Goal: Transaction & Acquisition: Purchase product/service

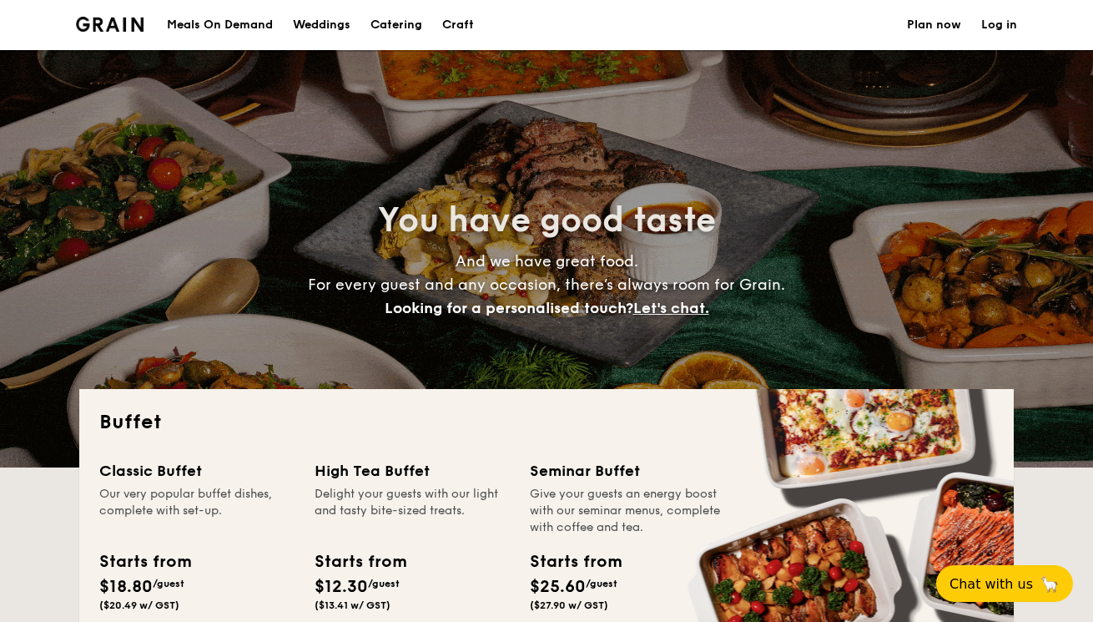
select select
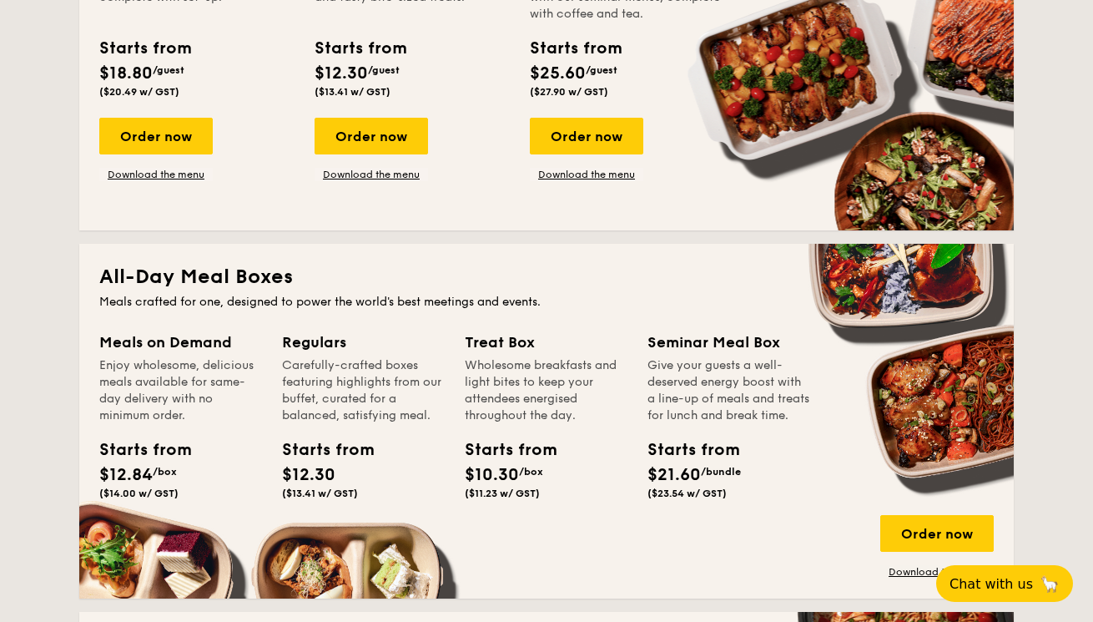
scroll to position [390, 0]
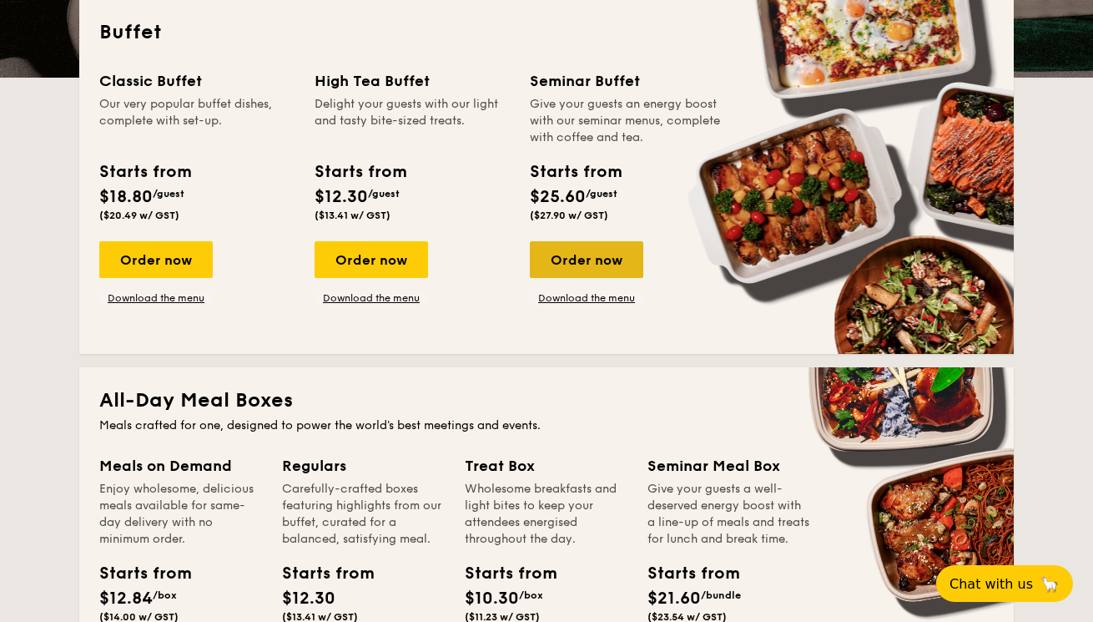
click at [597, 259] on div "Order now" at bounding box center [586, 259] width 113 height 37
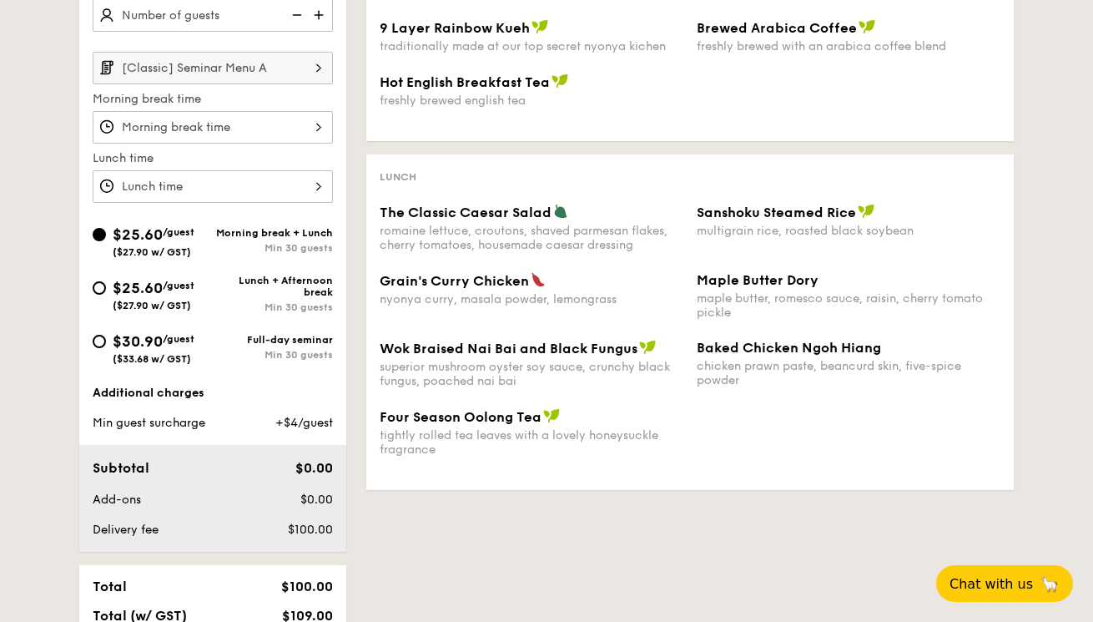
scroll to position [593, 0]
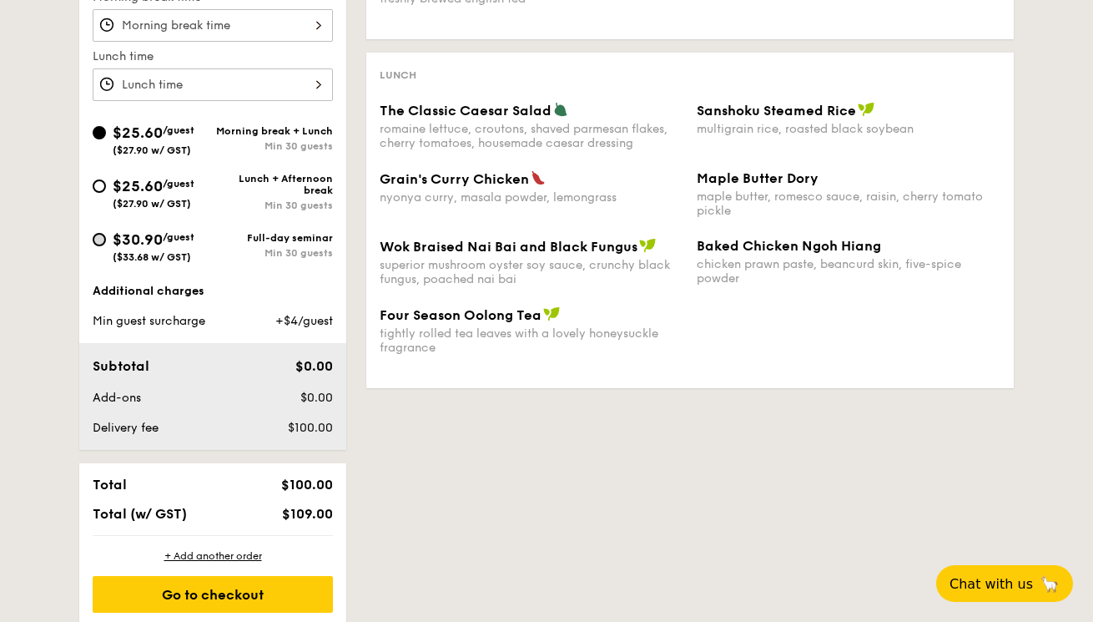
click at [101, 239] on input "$30.90 /guest ($33.68 w/ GST) Full-day seminar Min 30 guests" at bounding box center [99, 239] width 13 height 13
radio input "true"
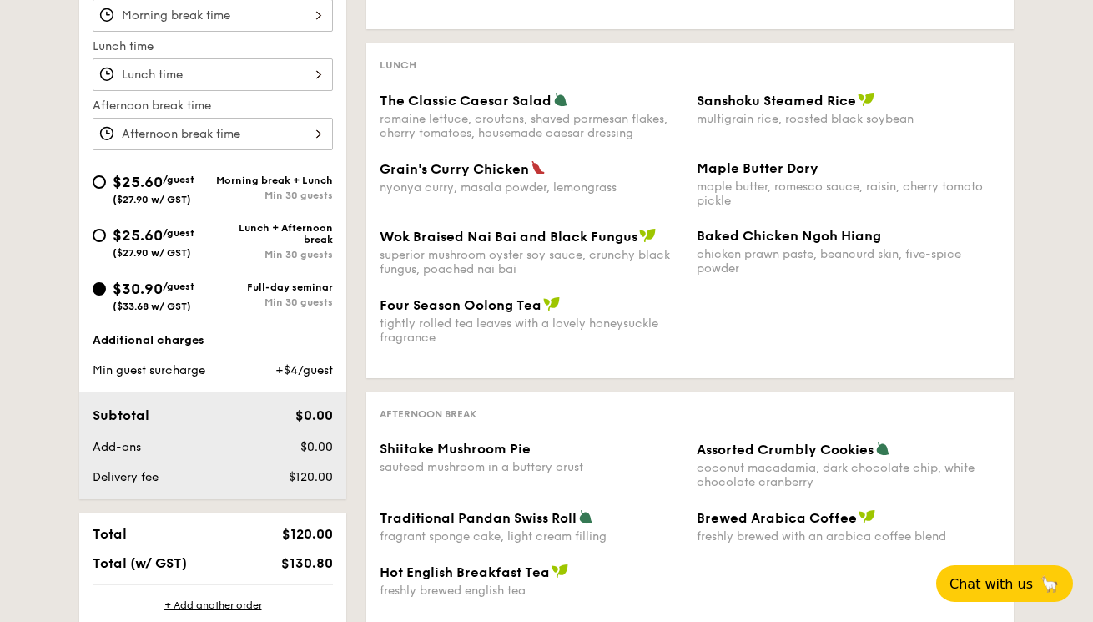
scroll to position [443, 0]
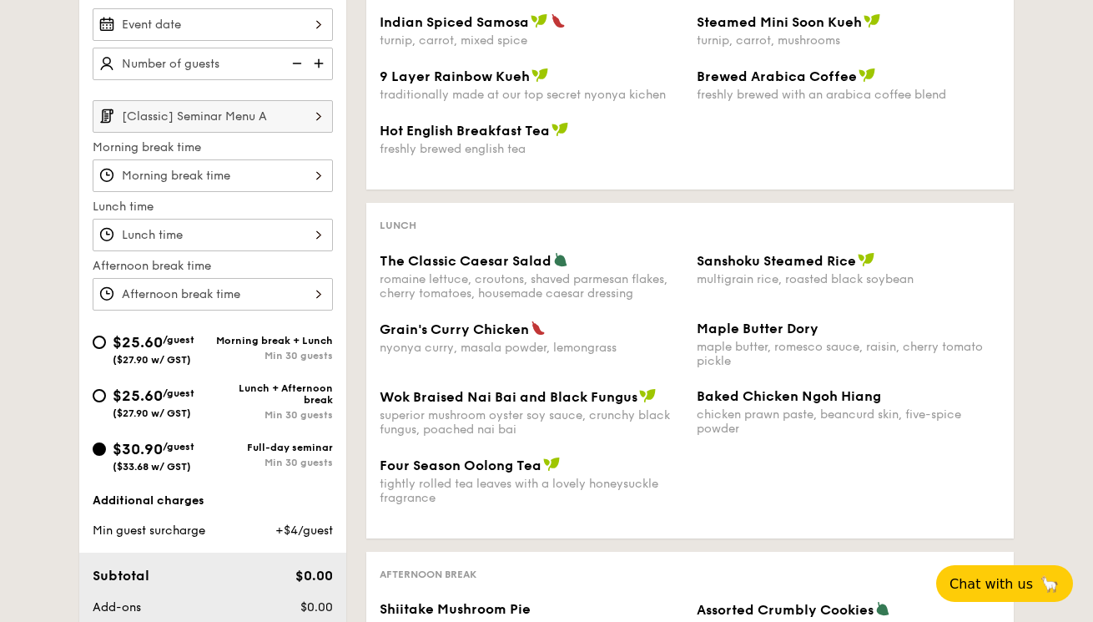
click at [96, 447] on input "$30.90 /guest ($33.68 w/ GST) Full-day seminar Min 30 guests" at bounding box center [99, 448] width 13 height 13
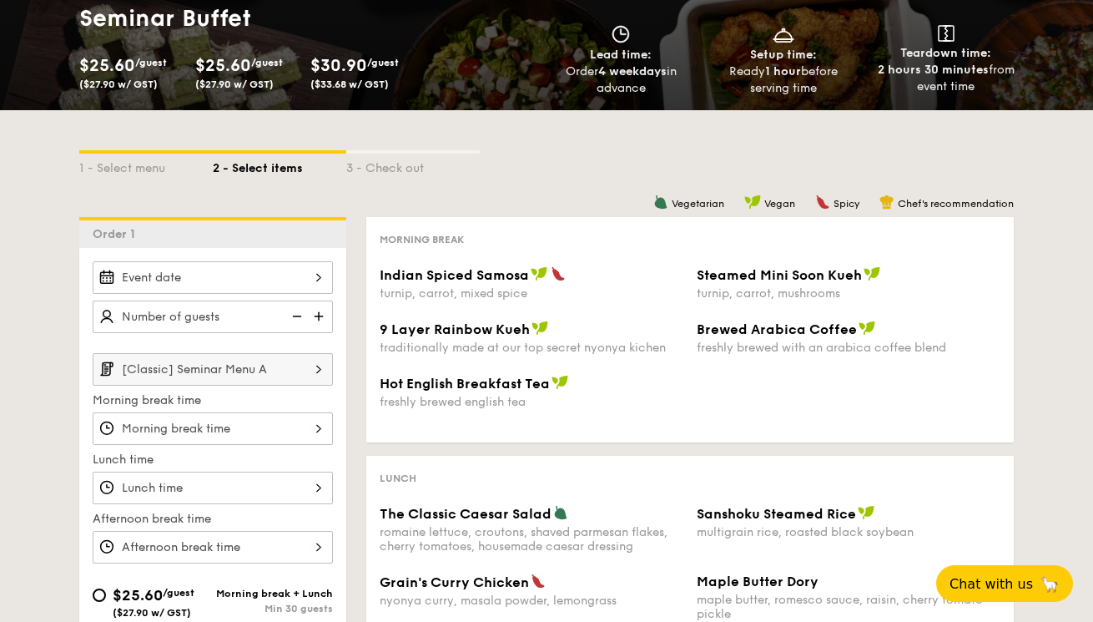
scroll to position [50, 0]
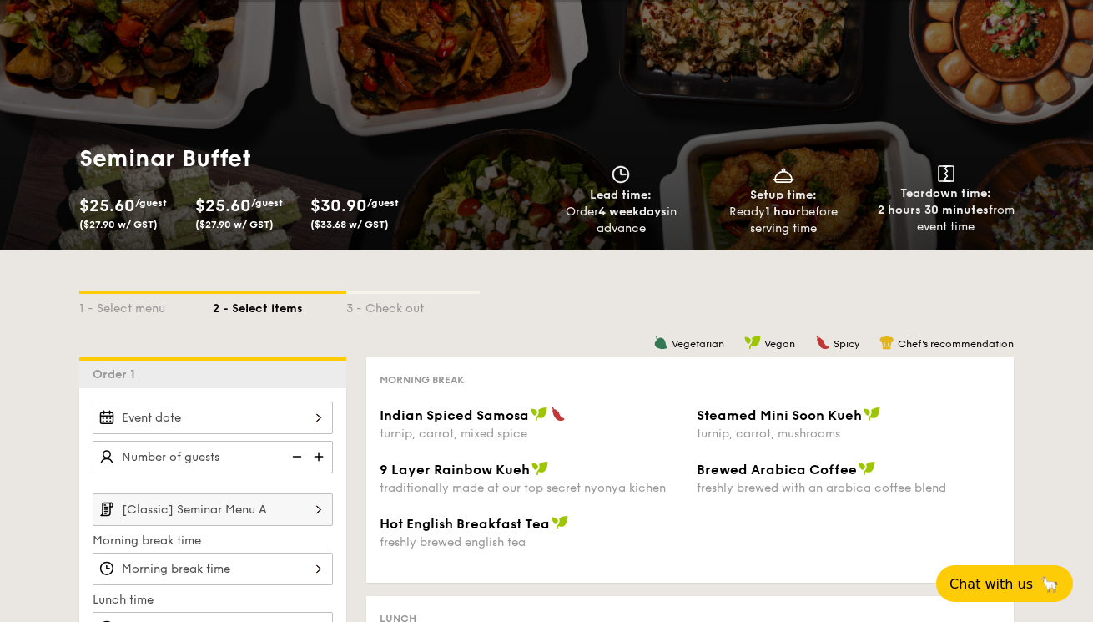
select select
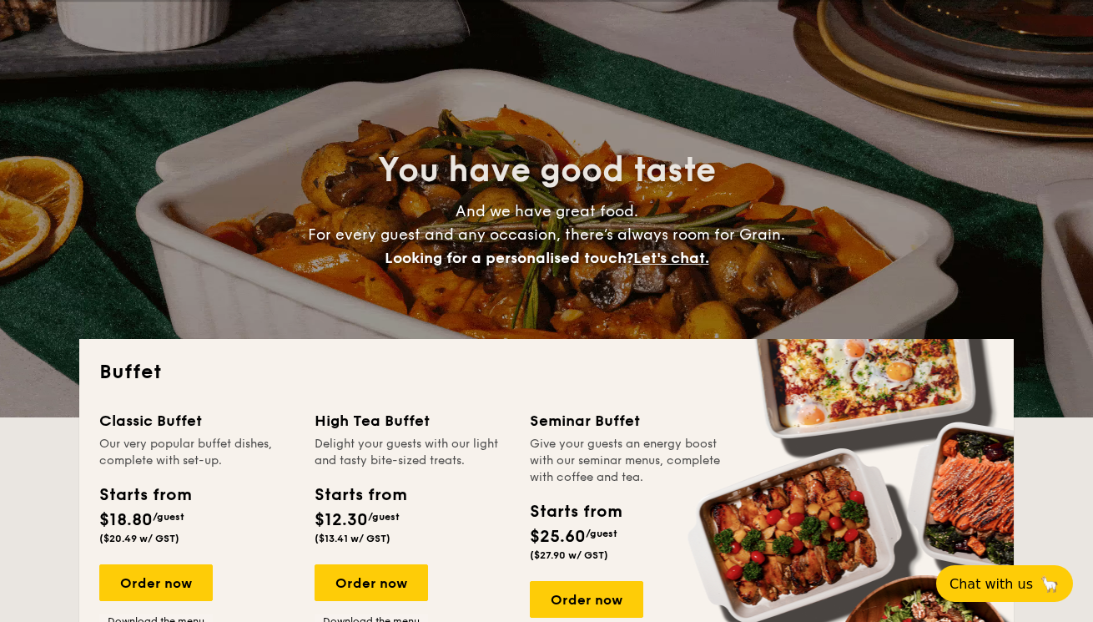
scroll to position [390, 0]
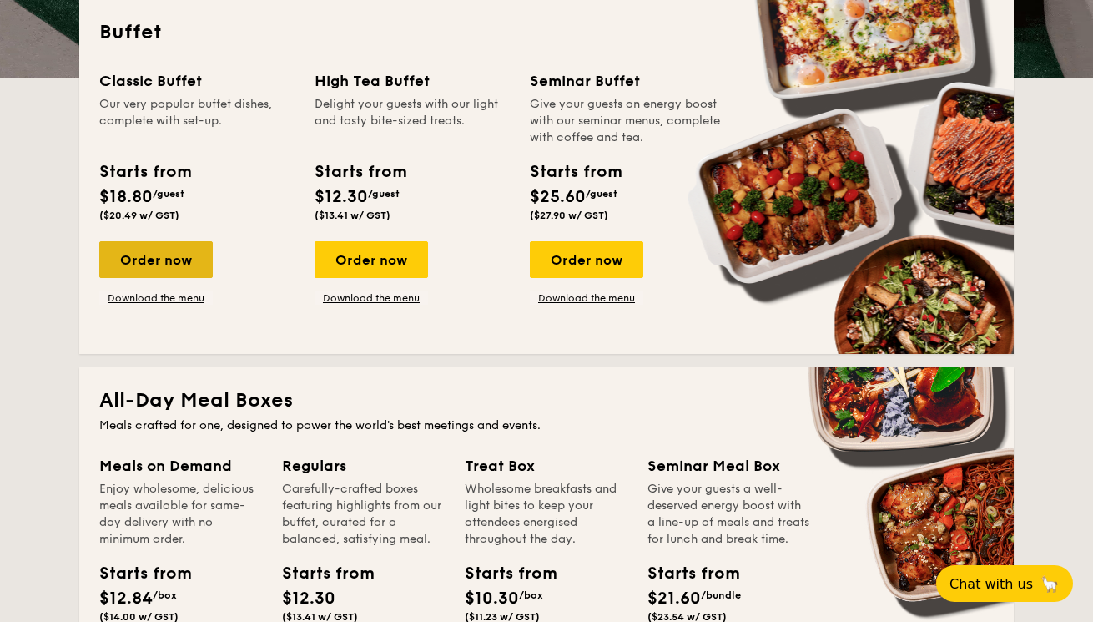
click at [181, 265] on div "Order now" at bounding box center [155, 259] width 113 height 37
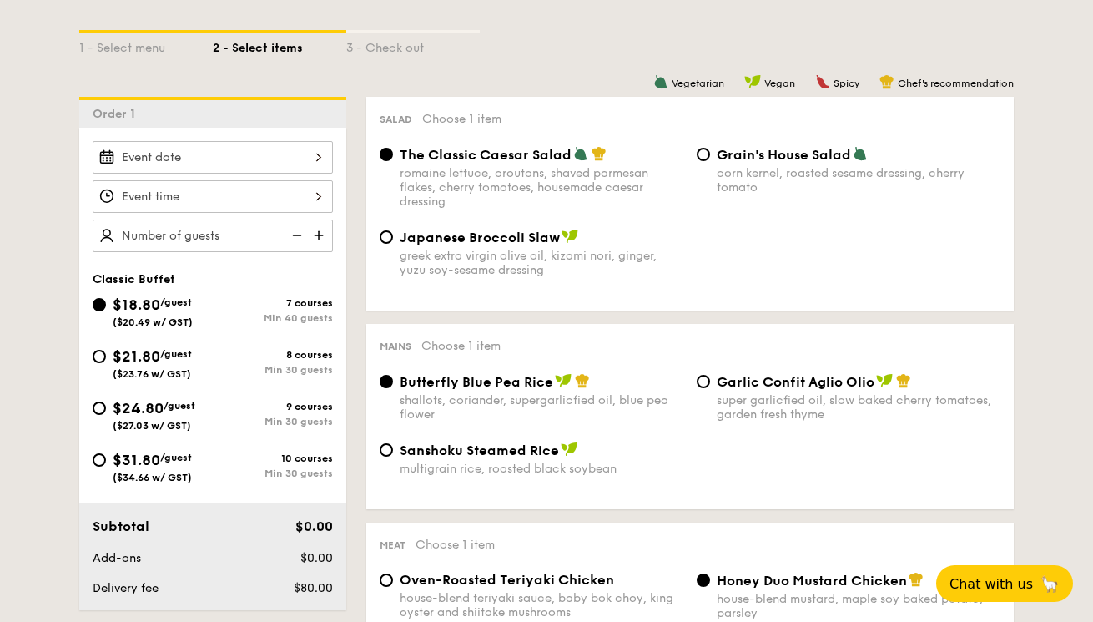
scroll to position [377, 0]
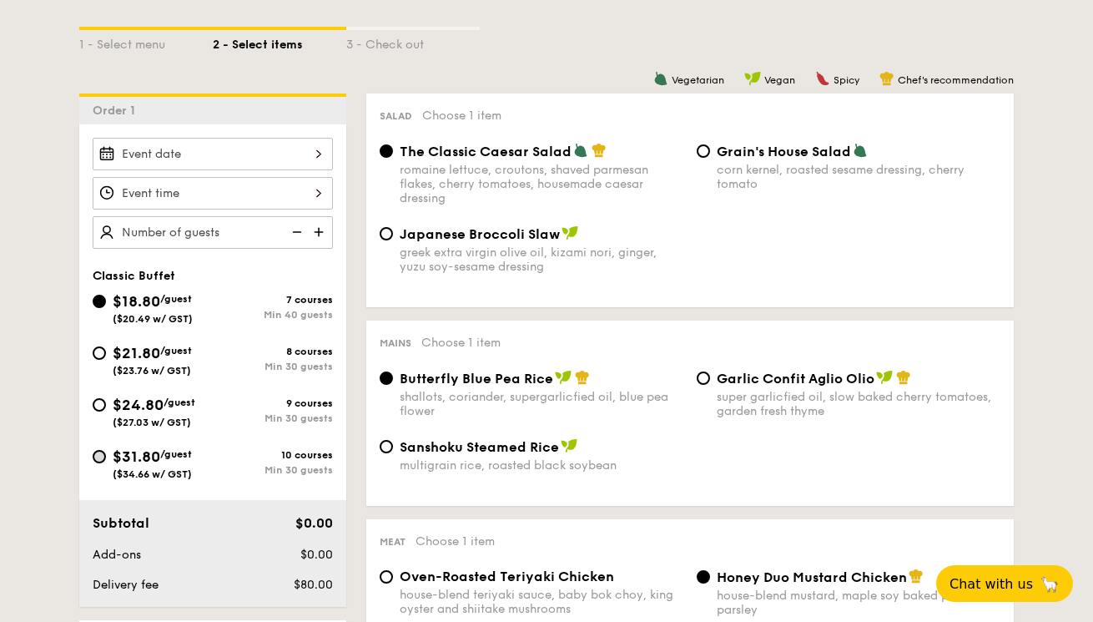
click at [99, 456] on input "$31.80 /guest ($34.66 w/ GST) 10 courses Min 30 guests" at bounding box center [99, 456] width 13 height 13
radio input "true"
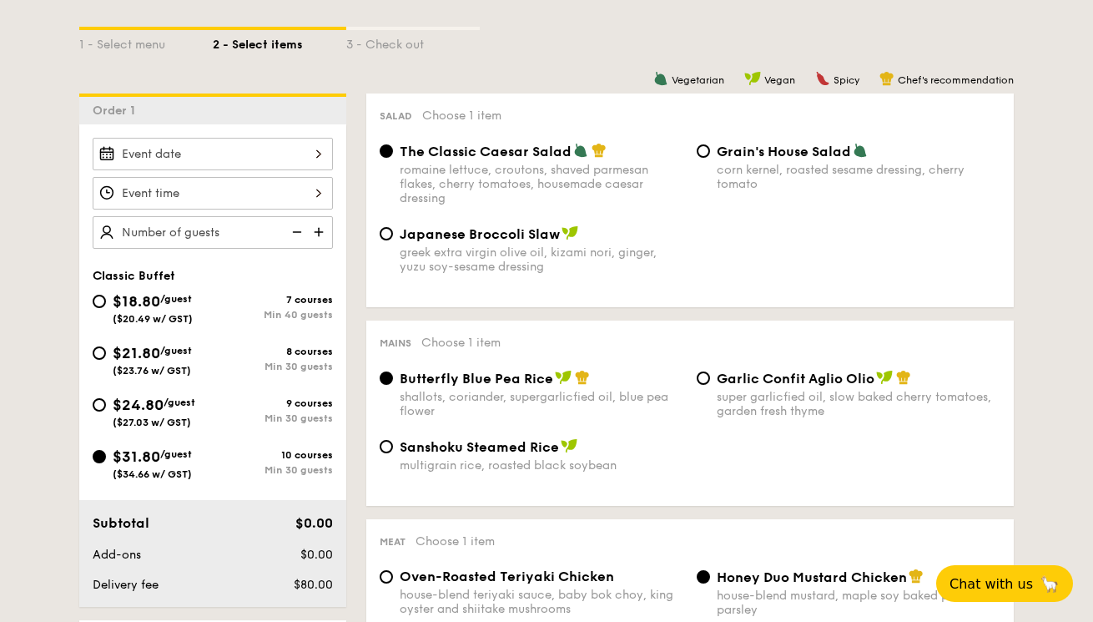
radio input "true"
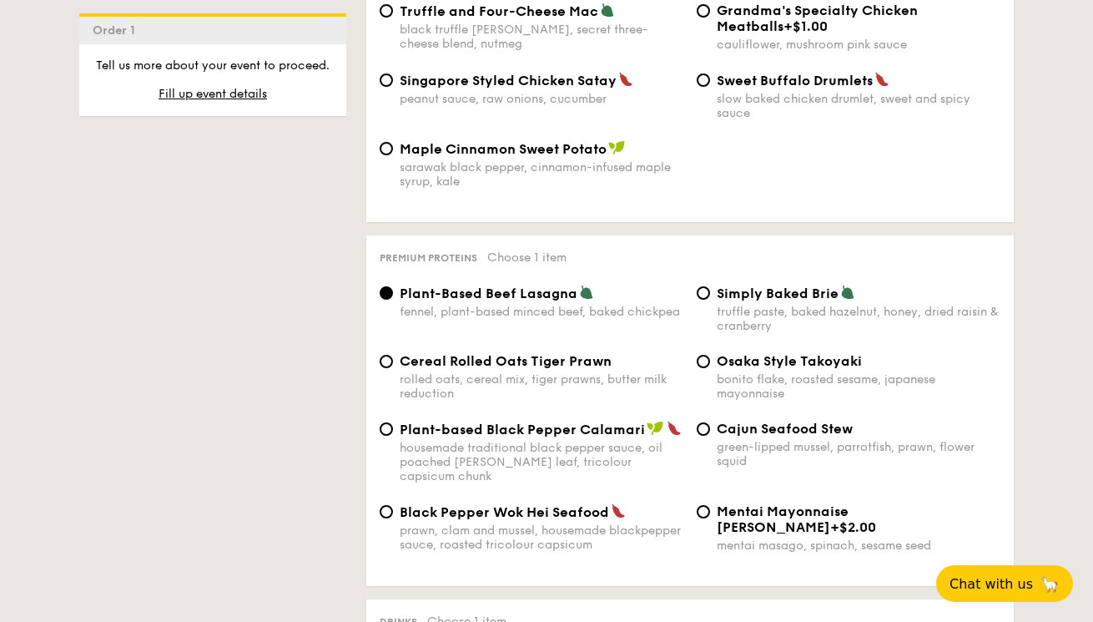
scroll to position [3380, 0]
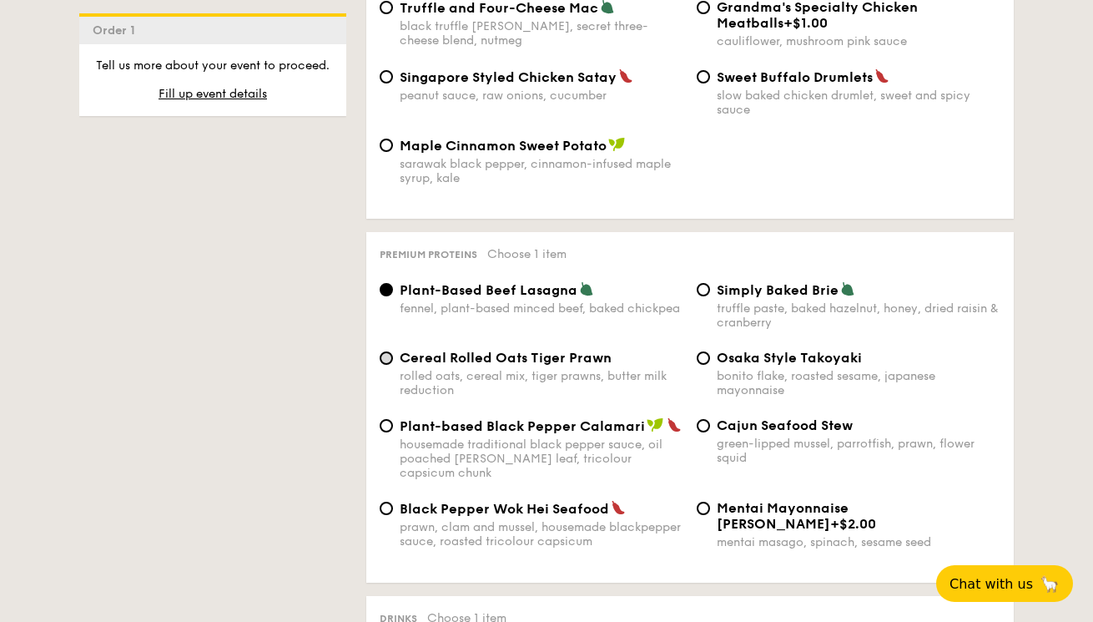
click at [387, 351] on input "Cereal Rolled Oats Tiger Prawn rolled oats, cereal mix, tiger prawns, butter mi…" at bounding box center [386, 357] width 13 height 13
radio input "true"
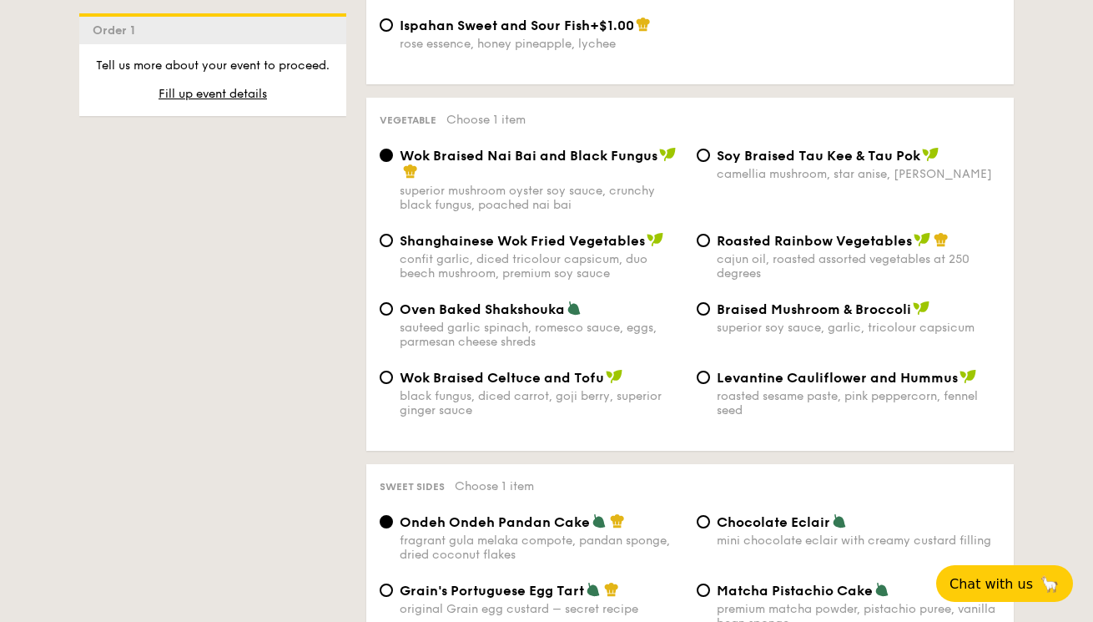
scroll to position [0, 0]
